Goal: Task Accomplishment & Management: Use online tool/utility

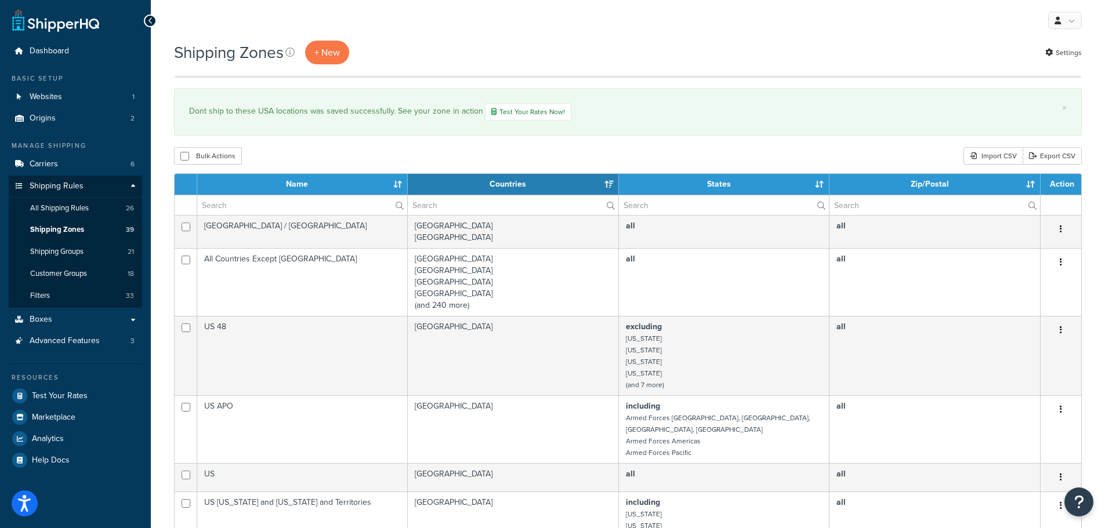
select select "15"
click at [82, 204] on span "All Shipping Rules" at bounding box center [59, 209] width 59 height 10
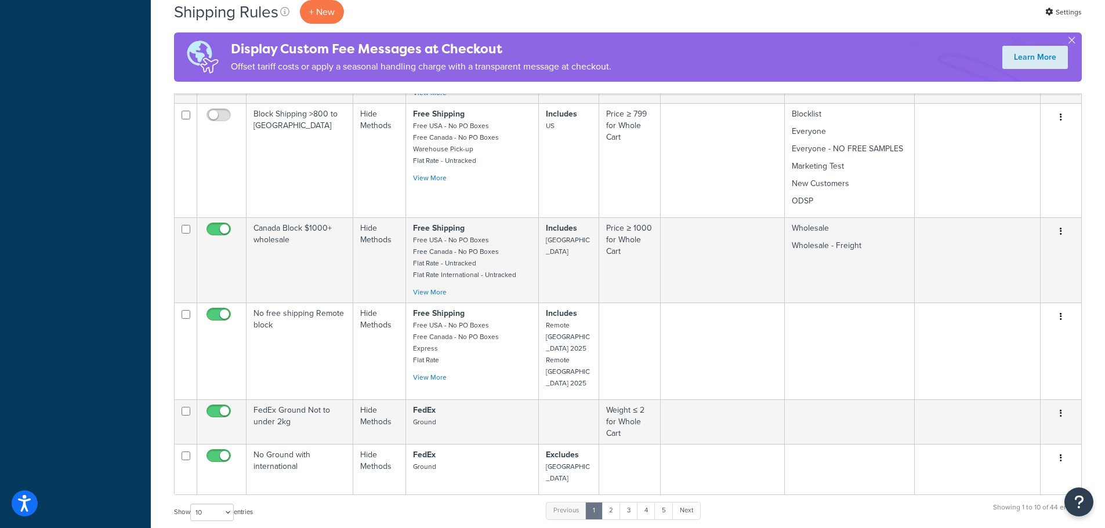
scroll to position [822, 0]
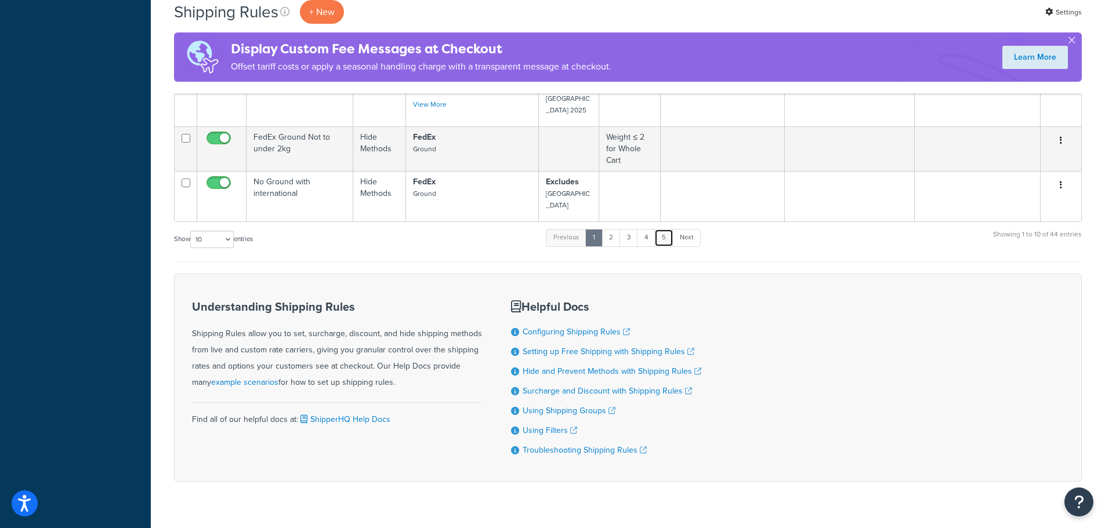
click at [663, 229] on link "5" at bounding box center [663, 237] width 19 height 17
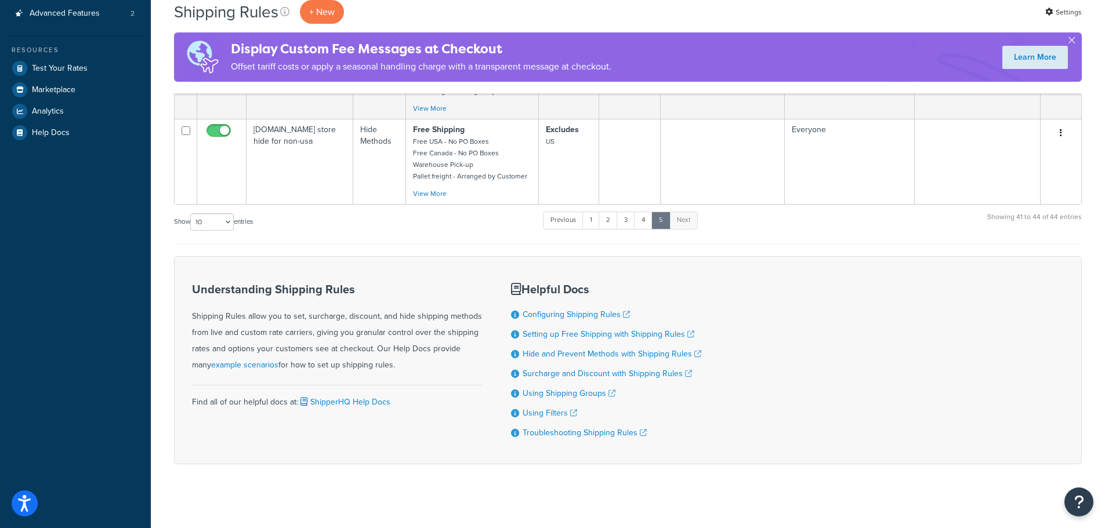
scroll to position [217, 0]
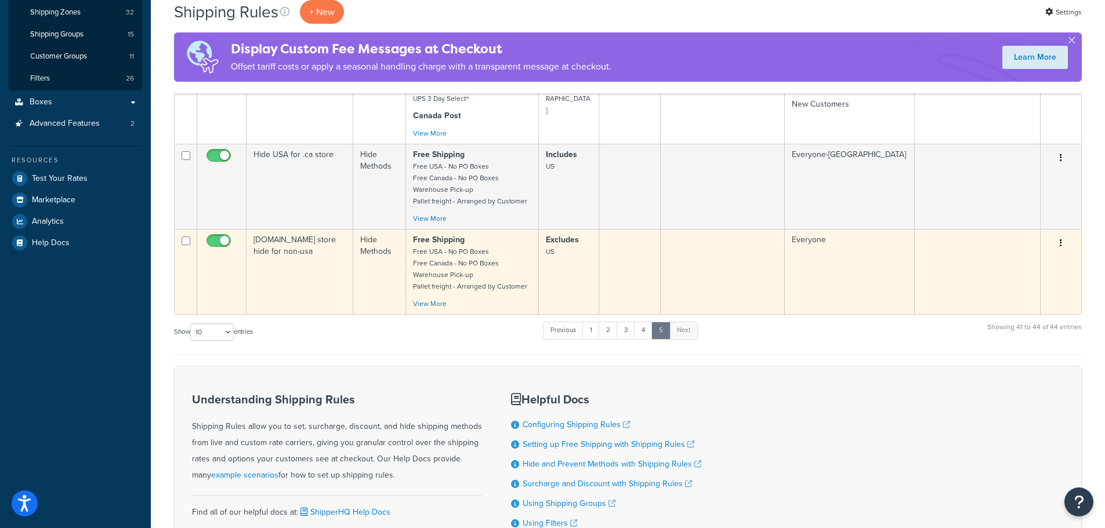
click at [316, 274] on td "Incontroldiapers.com store hide for non-usa" at bounding box center [299, 271] width 107 height 85
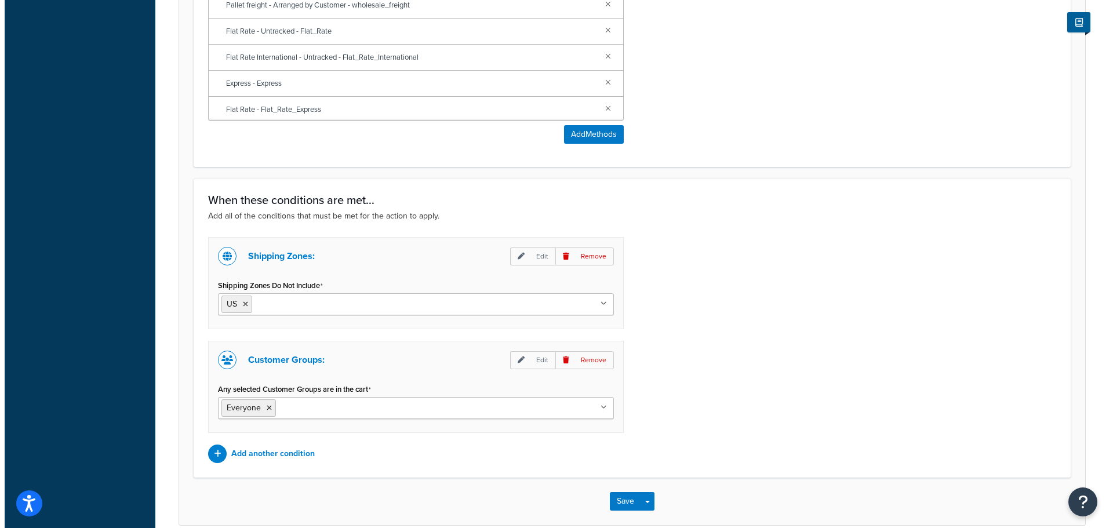
scroll to position [745, 0]
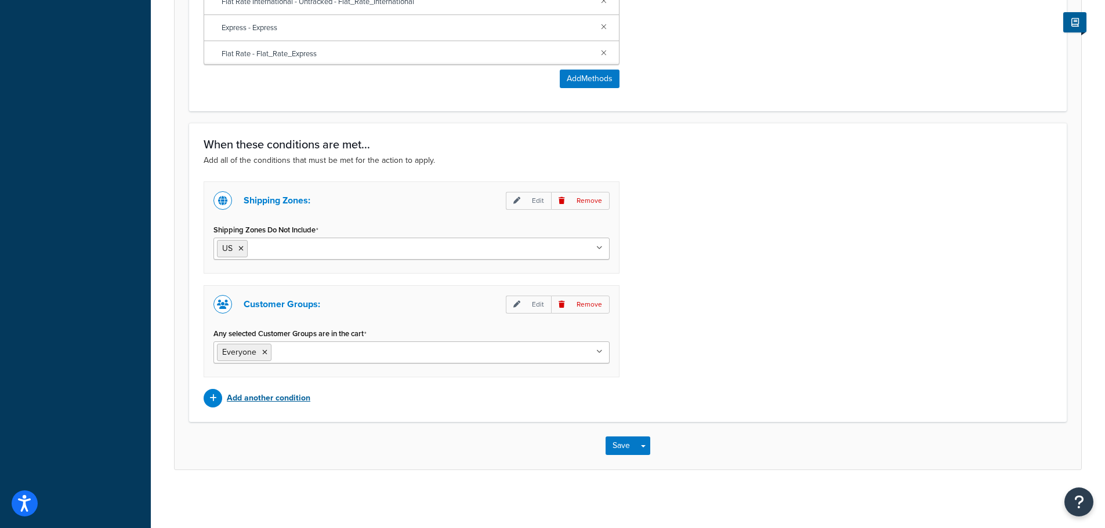
click at [299, 398] on p "Add another condition" at bounding box center [269, 398] width 84 height 16
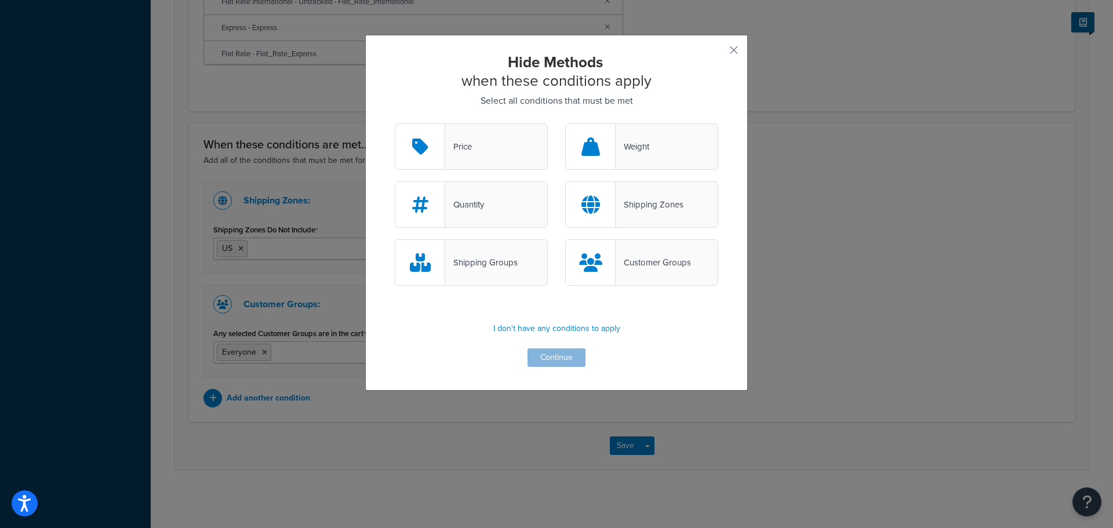
click at [624, 206] on div "Shipping Zones" at bounding box center [650, 205] width 68 height 16
click at [0, 0] on input "Shipping Zones" at bounding box center [0, 0] width 0 height 0
click at [568, 353] on button "Continue" at bounding box center [557, 358] width 58 height 19
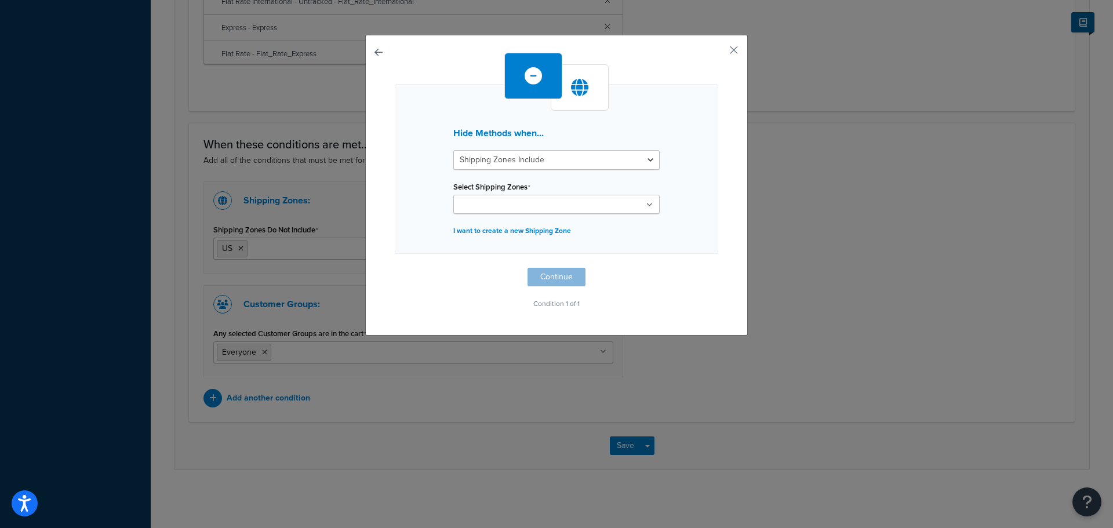
click at [550, 200] on ul at bounding box center [556, 204] width 206 height 19
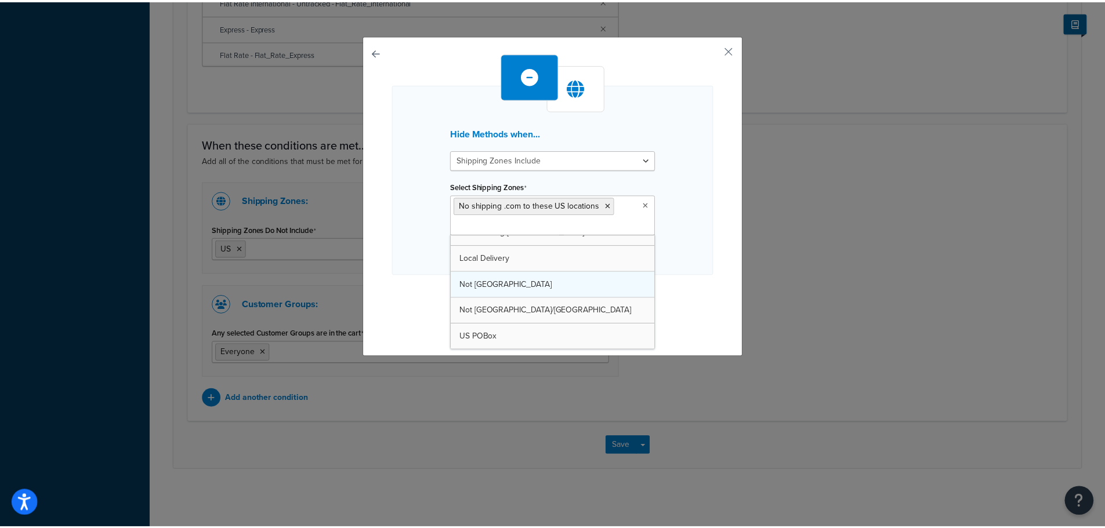
scroll to position [710, 0]
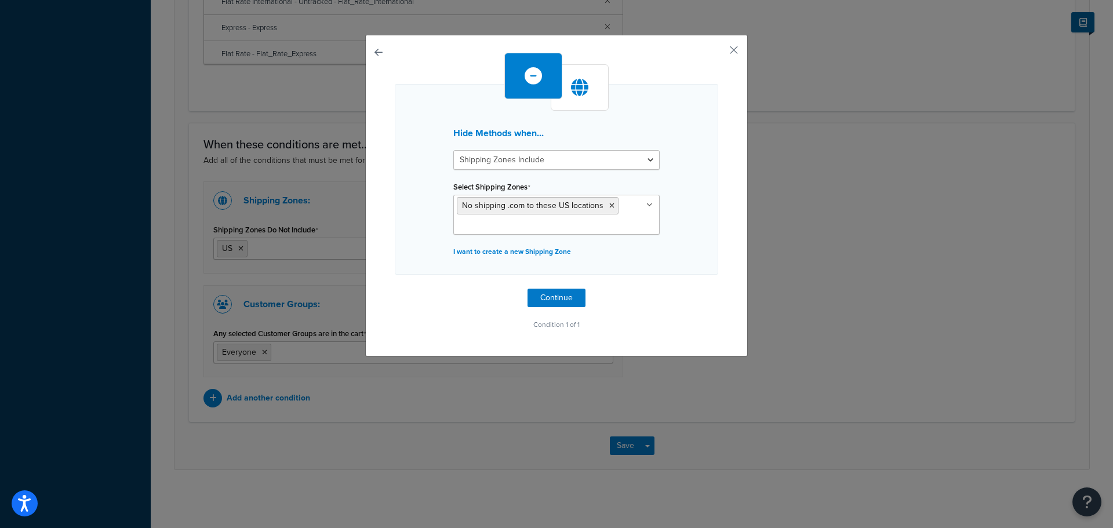
click at [696, 218] on div "Hide Methods when... Shipping Zones Include Shipping Zones Do Not Include Selec…" at bounding box center [557, 179] width 324 height 191
click at [576, 157] on select "Shipping Zones Include Shipping Zones Do Not Include" at bounding box center [556, 160] width 206 height 20
click at [453, 150] on select "Shipping Zones Include Shipping Zones Do Not Include" at bounding box center [556, 160] width 206 height 20
click at [719, 53] on button "button" at bounding box center [717, 54] width 3 height 3
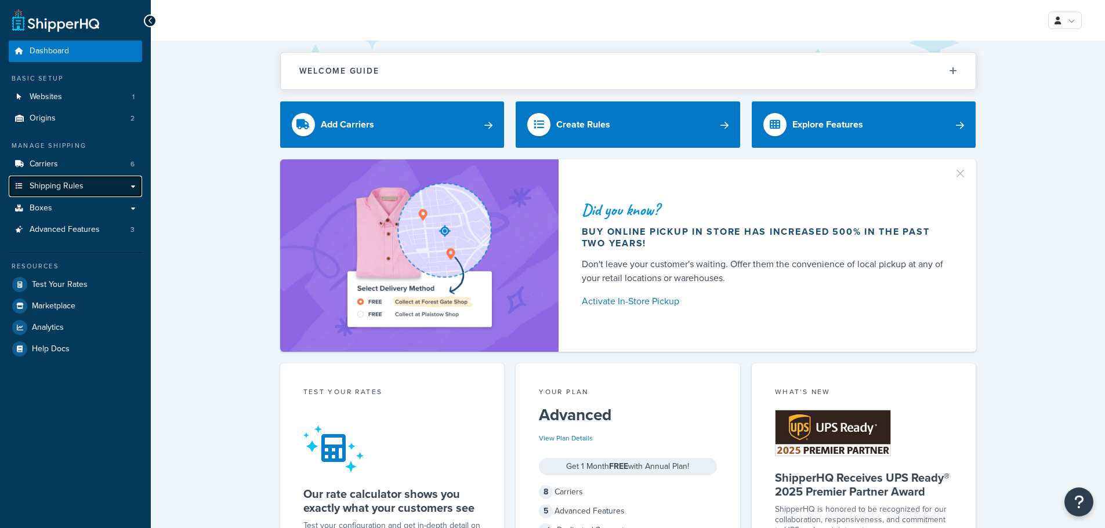
drag, startPoint x: 0, startPoint y: 0, endPoint x: 89, endPoint y: 188, distance: 208.0
click at [89, 188] on link "Shipping Rules" at bounding box center [75, 186] width 133 height 21
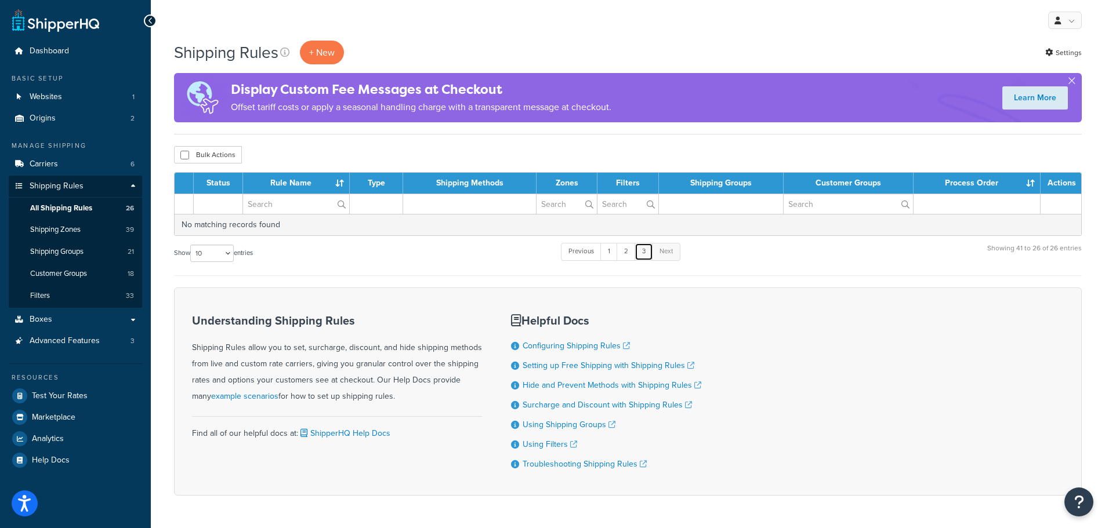
click at [644, 255] on link "3" at bounding box center [643, 251] width 19 height 17
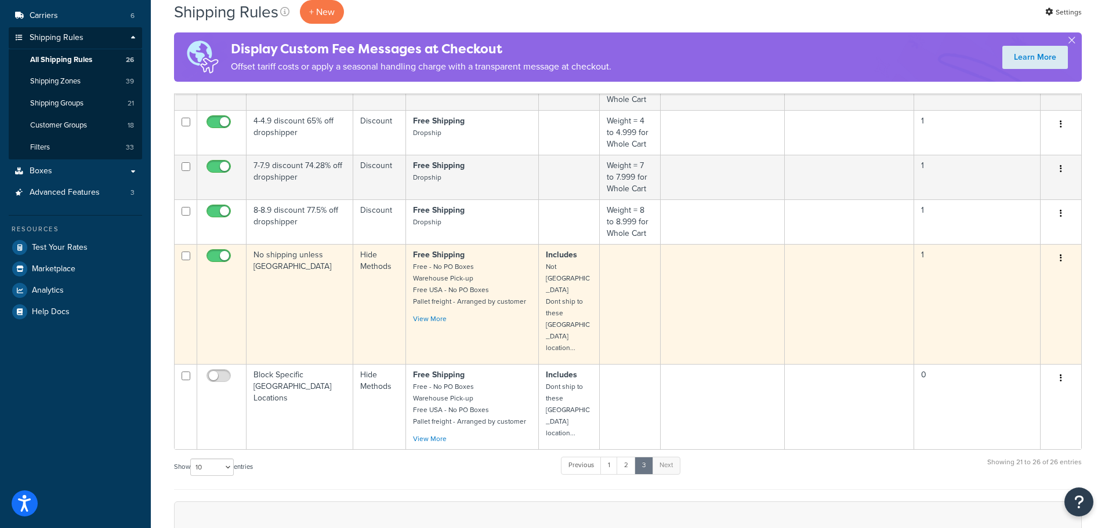
scroll to position [116, 0]
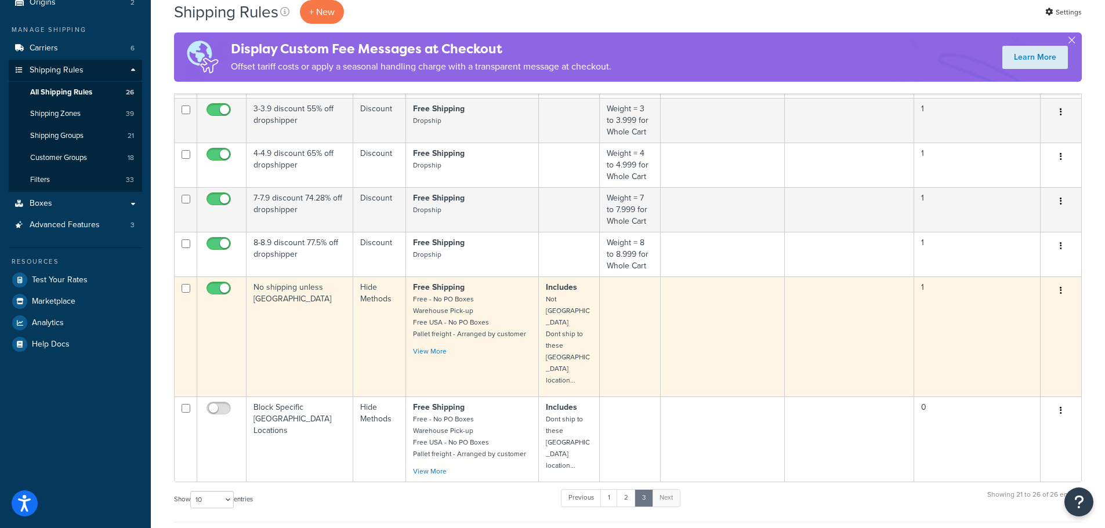
click at [309, 322] on td "No shipping unless [GEOGRAPHIC_DATA]" at bounding box center [299, 337] width 107 height 120
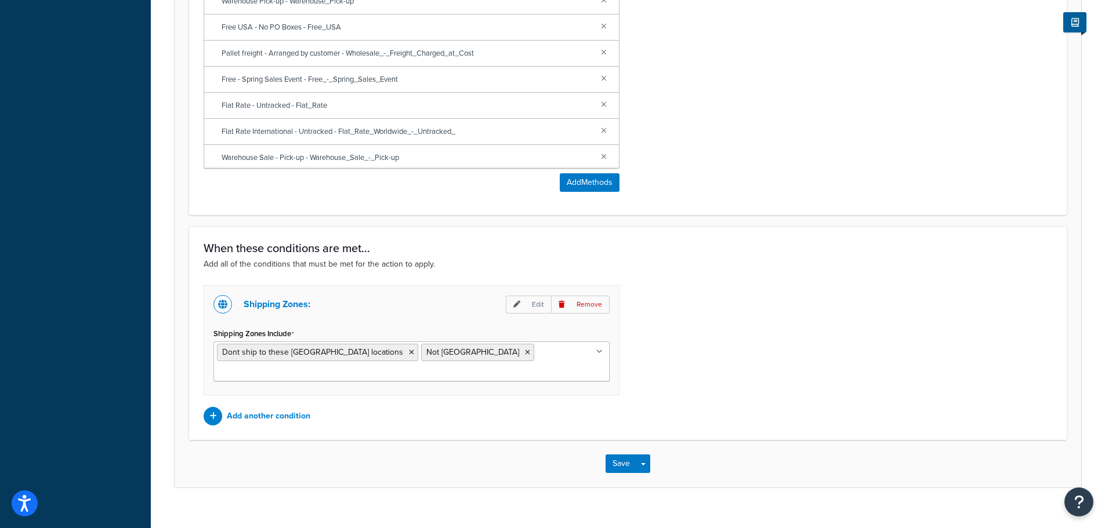
click at [739, 380] on div "Shipping Zones: Edit Remove Shipping Zones Include Dont ship to these [GEOGRAPH…" at bounding box center [628, 355] width 866 height 140
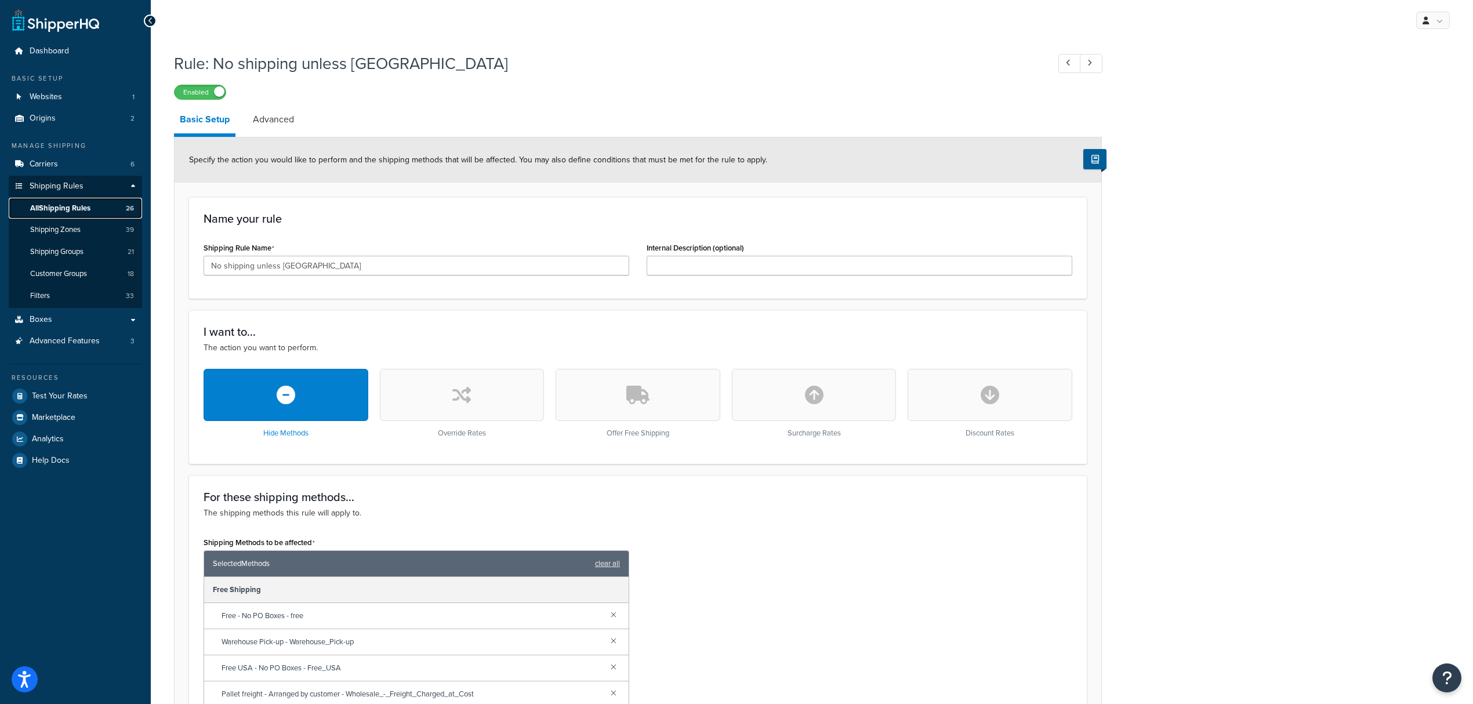
click at [88, 210] on span "All Shipping Rules" at bounding box center [60, 209] width 60 height 10
